Goal: Information Seeking & Learning: Learn about a topic

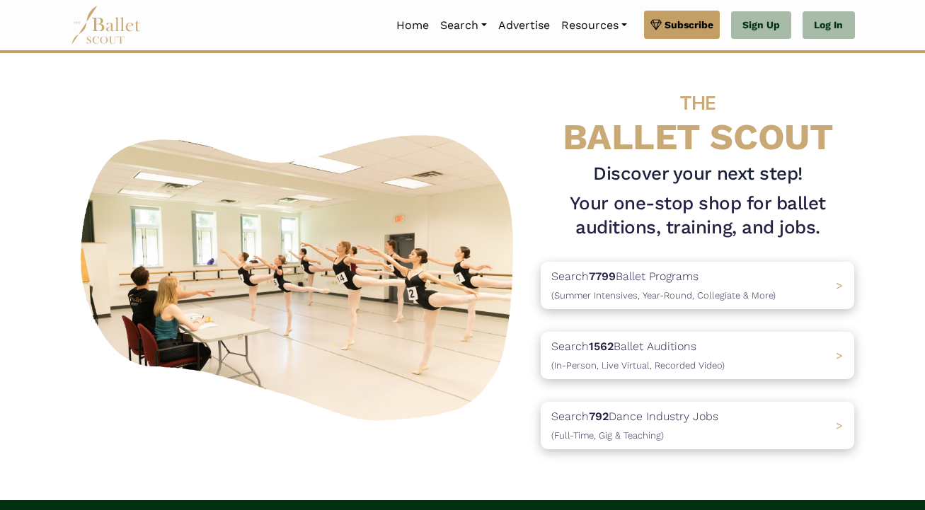
scroll to position [7, 0]
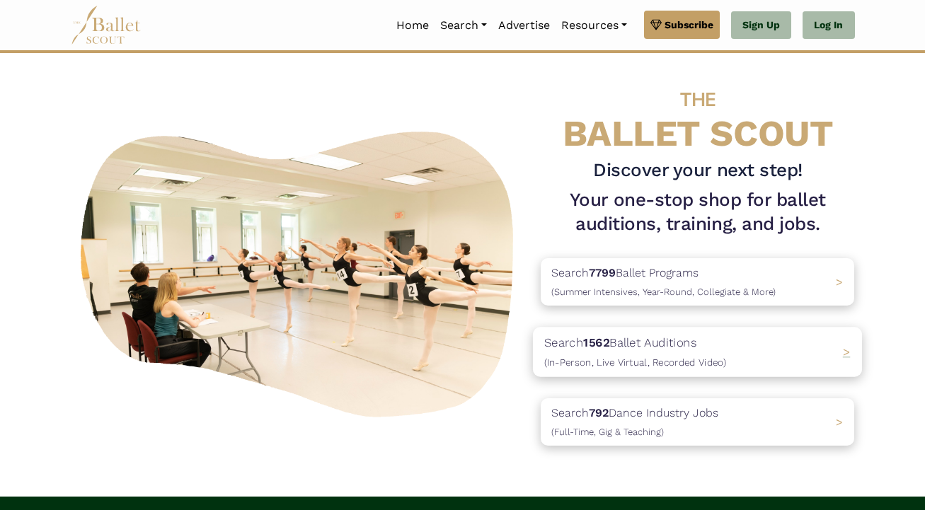
click at [693, 360] on span "(In-Person, Live Virtual, Recorded Video)" at bounding box center [635, 362] width 182 height 11
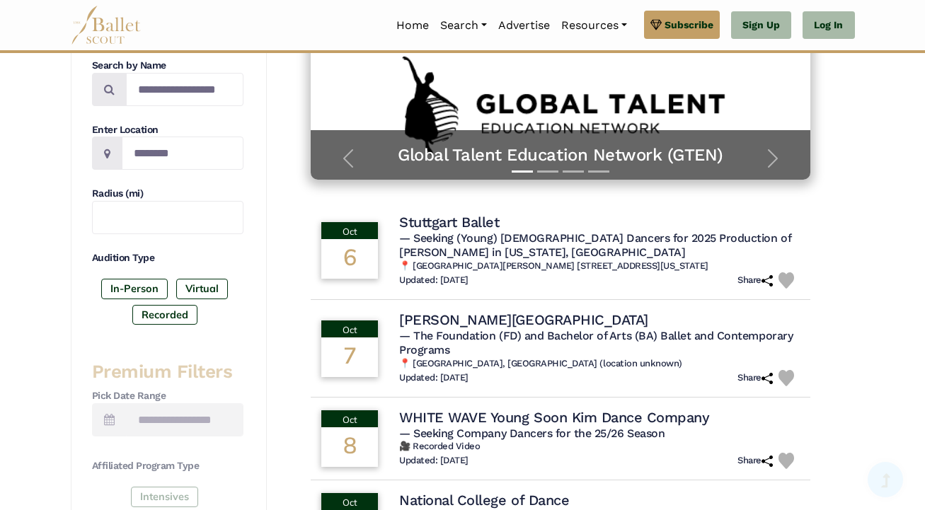
scroll to position [386, 0]
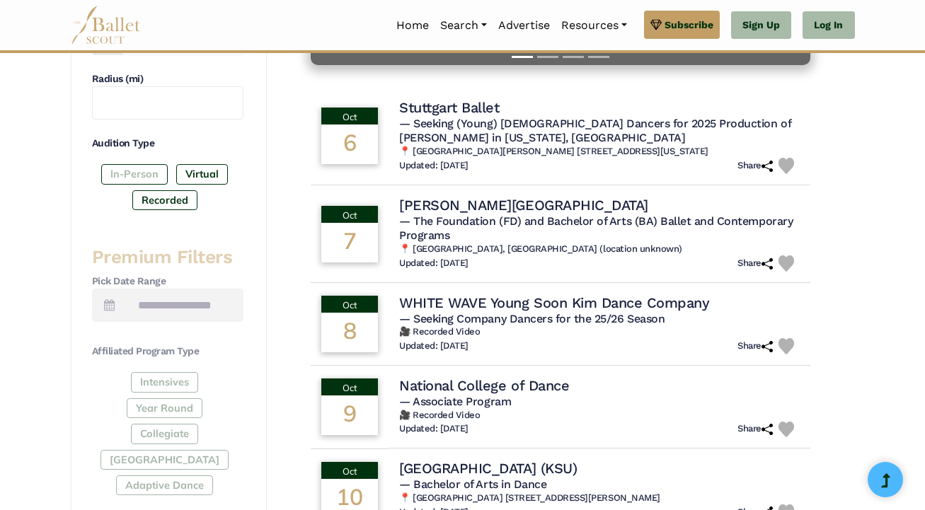
click at [158, 170] on label "In-Person" at bounding box center [134, 174] width 66 height 20
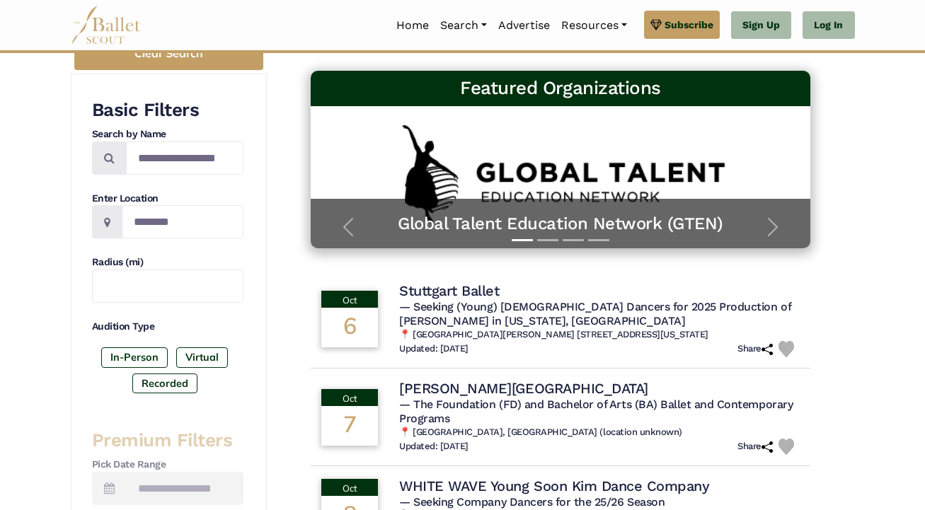
scroll to position [199, 0]
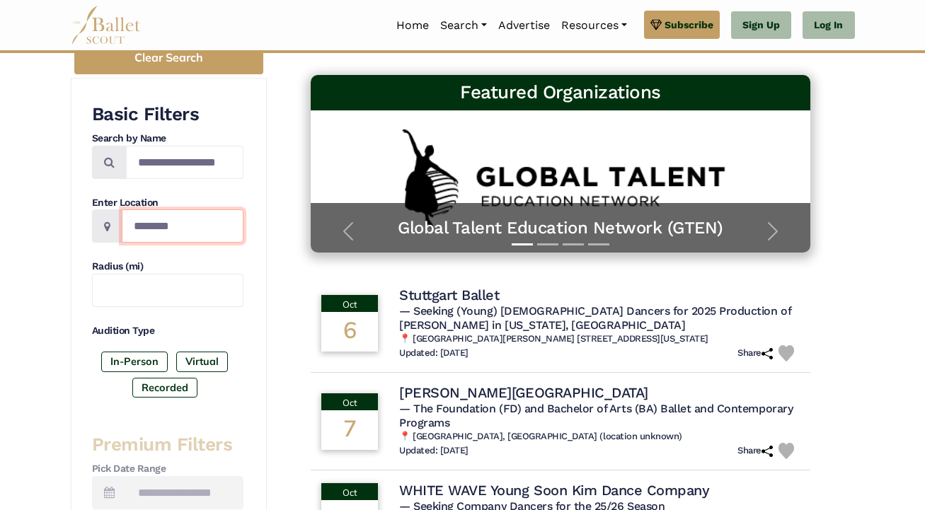
click at [214, 219] on input "Location" at bounding box center [183, 225] width 122 height 33
type input "*****"
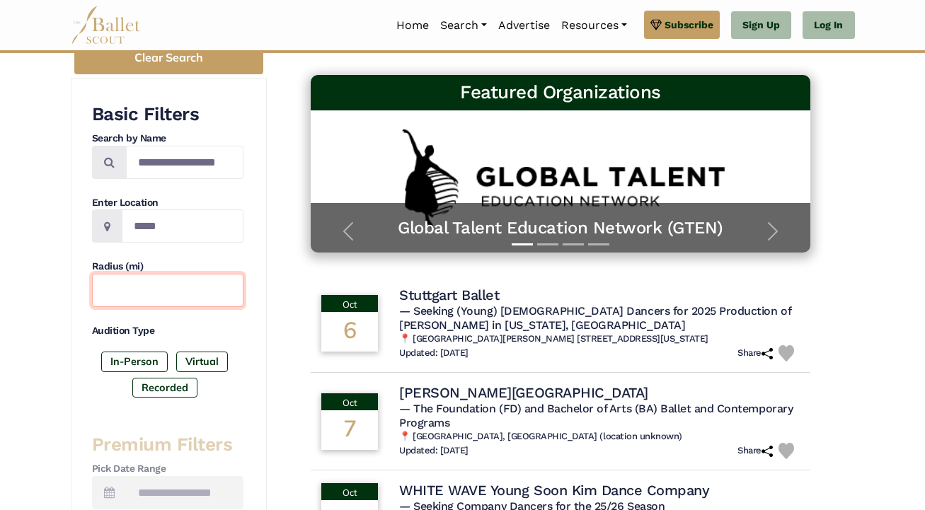
click at [199, 279] on input "text" at bounding box center [167, 290] width 151 height 33
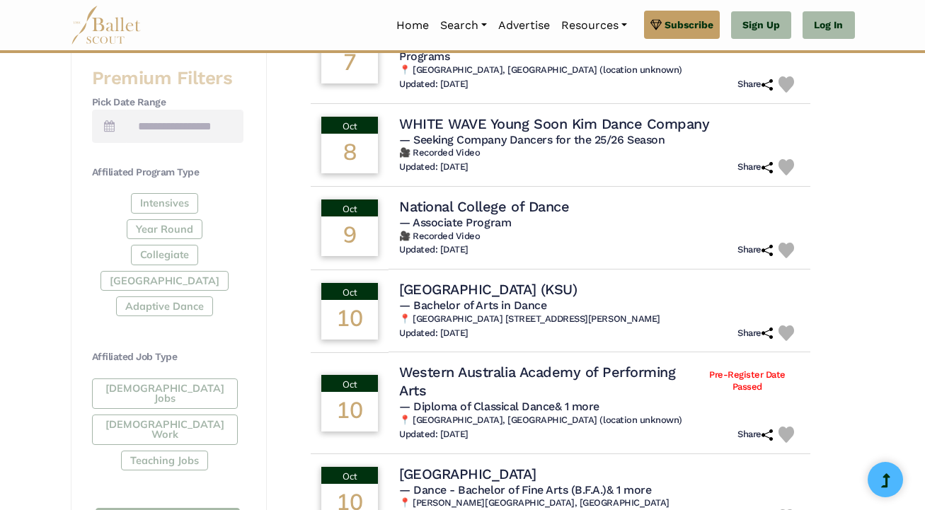
scroll to position [853, 0]
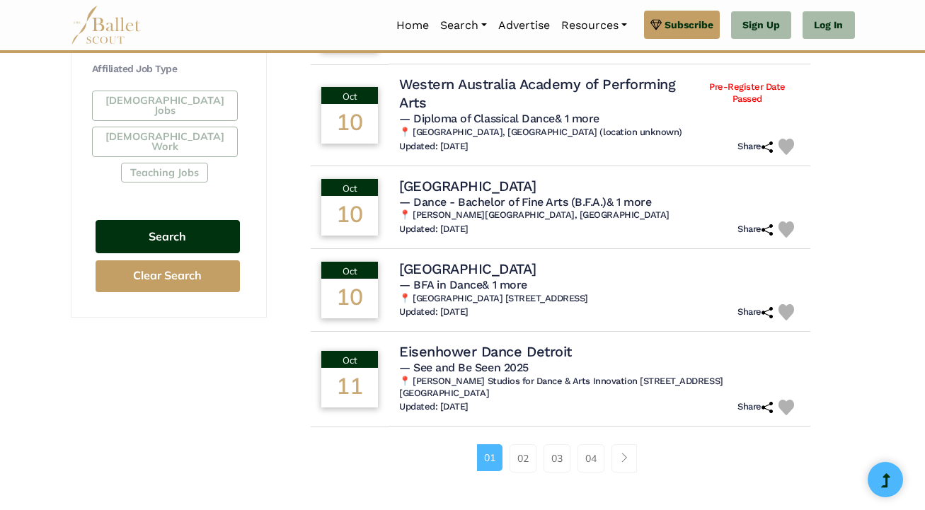
type input "***"
click at [173, 220] on button "Search" at bounding box center [167, 236] width 144 height 33
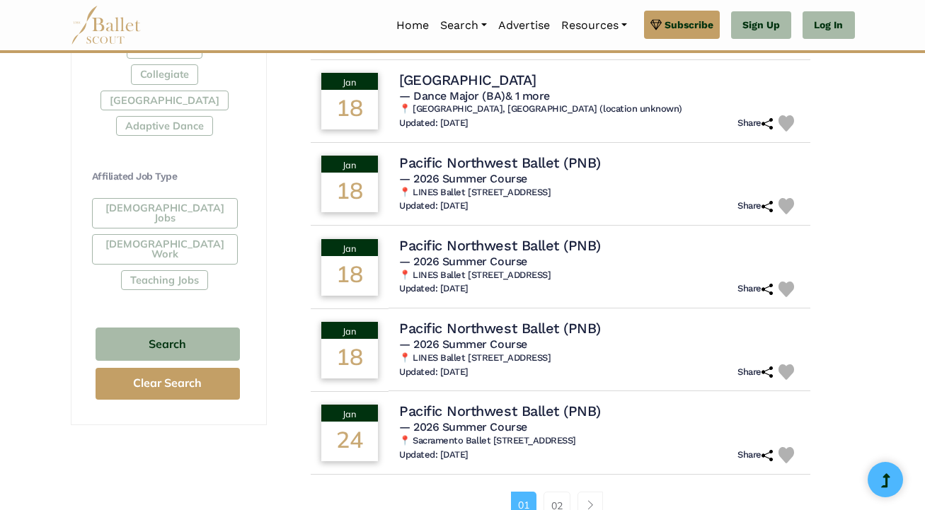
scroll to position [787, 0]
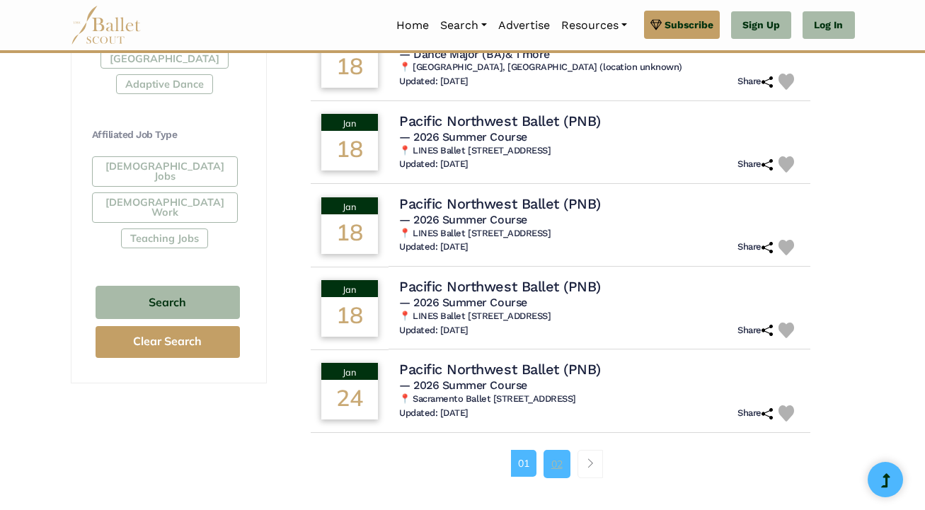
click at [558, 456] on link "02" at bounding box center [556, 464] width 27 height 28
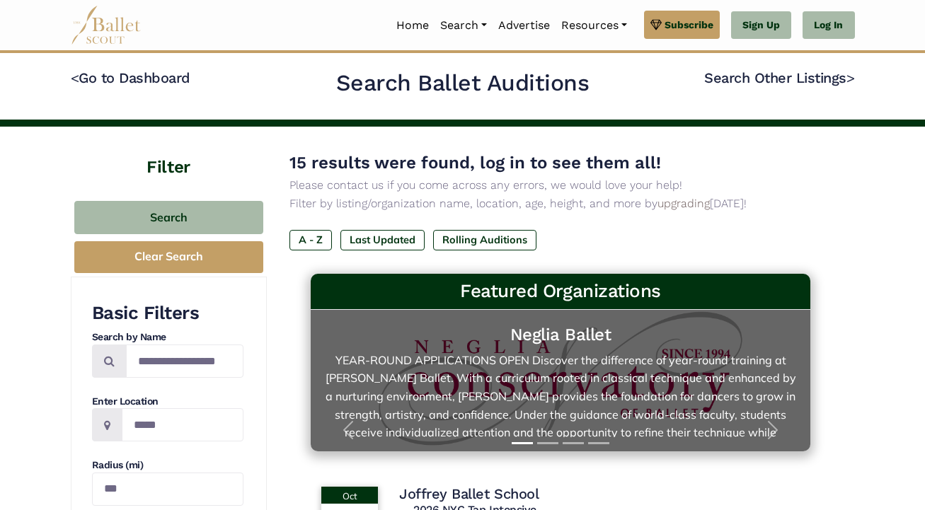
scroll to position [0, 0]
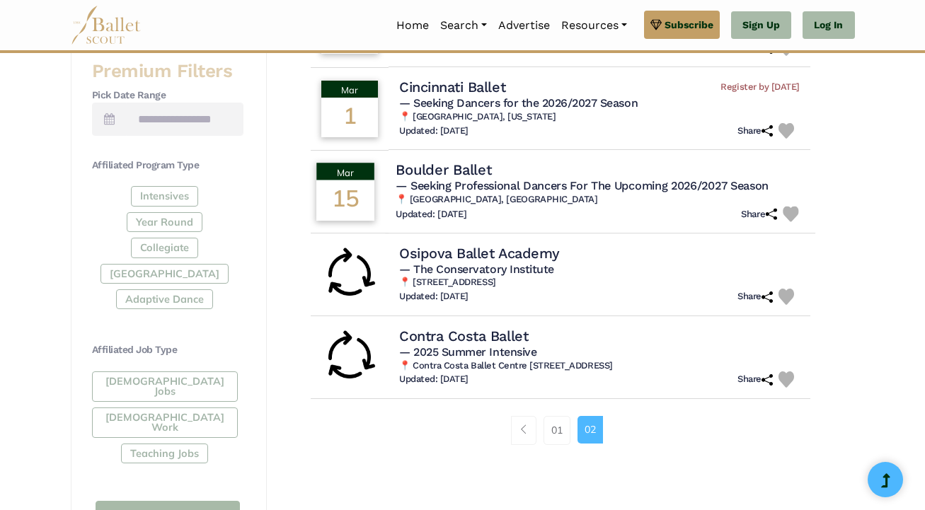
scroll to position [571, 0]
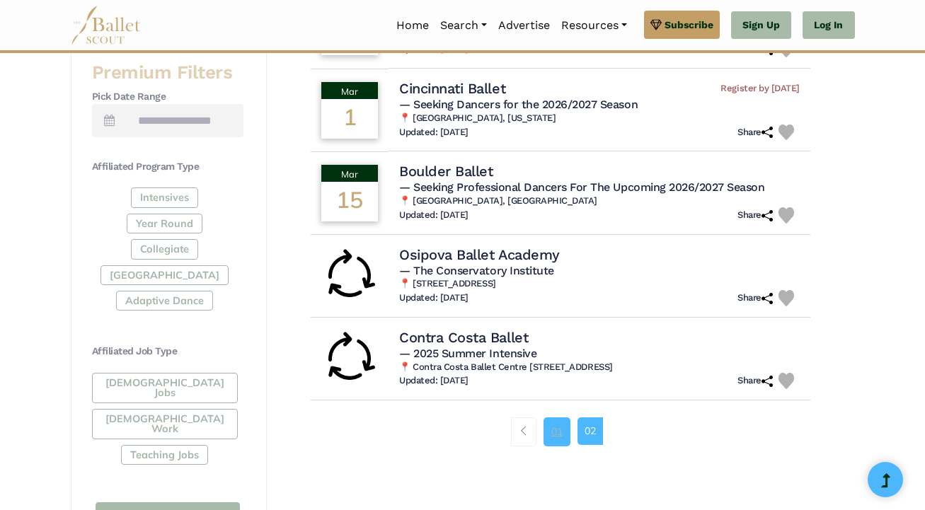
click at [562, 429] on link "01" at bounding box center [556, 431] width 27 height 28
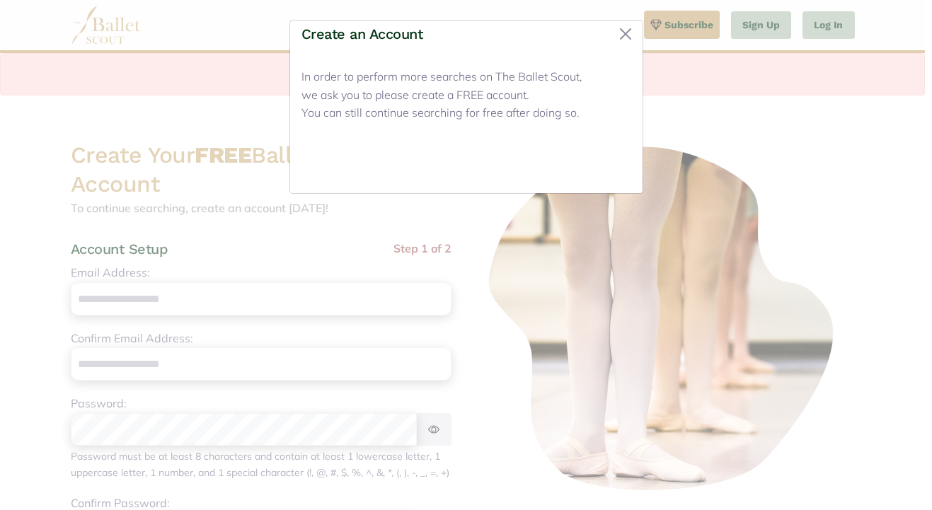
click at [601, 165] on button "Close" at bounding box center [604, 165] width 53 height 33
